Goal: Task Accomplishment & Management: Manage account settings

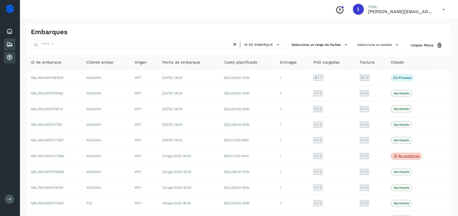
click at [10, 52] on div "Cuentas por cobrar" at bounding box center [9, 58] width 11 height 12
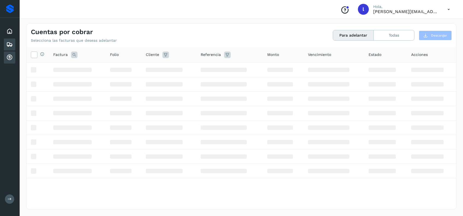
click at [9, 45] on icon at bounding box center [9, 44] width 7 height 7
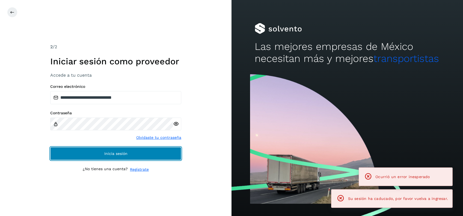
click at [120, 153] on span "Inicia sesión" at bounding box center [115, 154] width 23 height 4
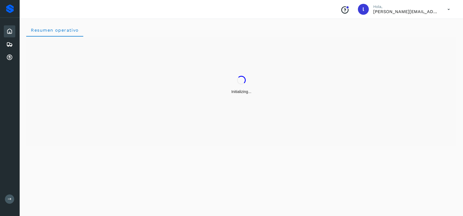
drag, startPoint x: 10, startPoint y: 44, endPoint x: 22, endPoint y: 62, distance: 21.2
click at [11, 44] on icon at bounding box center [9, 44] width 7 height 7
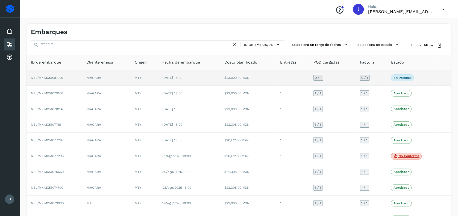
click at [210, 74] on td "[DATE] 18:00" at bounding box center [189, 78] width 62 height 16
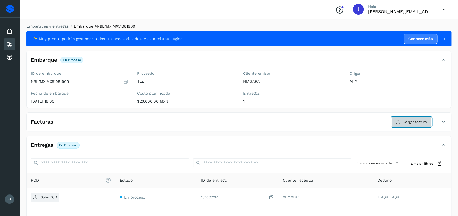
click at [422, 122] on span "Cargar factura" at bounding box center [414, 122] width 23 height 5
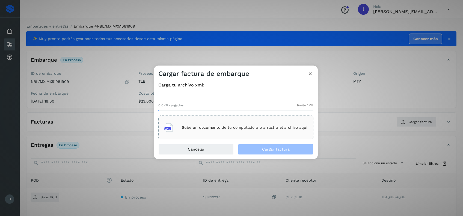
click at [211, 132] on div "Sube un documento de tu computadora o arrastra el archivo aquí" at bounding box center [235, 127] width 143 height 15
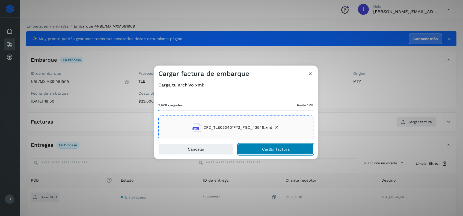
click at [278, 149] on span "Cargar factura" at bounding box center [276, 150] width 28 height 4
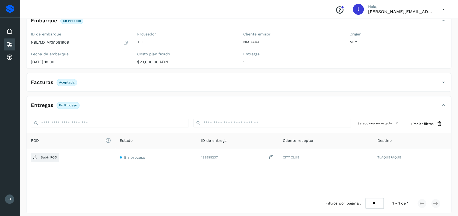
scroll to position [43, 0]
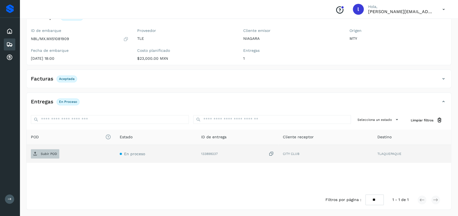
click at [47, 155] on p "Subir POD" at bounding box center [49, 154] width 16 height 4
click at [8, 42] on icon at bounding box center [9, 44] width 7 height 7
